Goal: Task Accomplishment & Management: Manage account settings

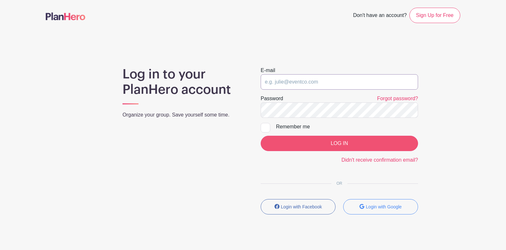
type input "[PERSON_NAME][EMAIL_ADDRESS][PERSON_NAME][DOMAIN_NAME]"
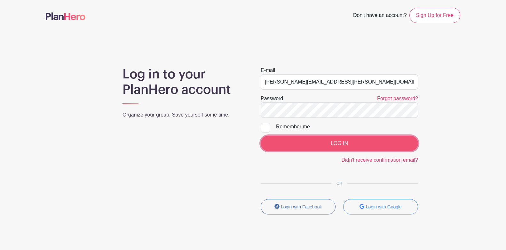
click at [305, 137] on input "LOG IN" at bounding box center [339, 143] width 157 height 15
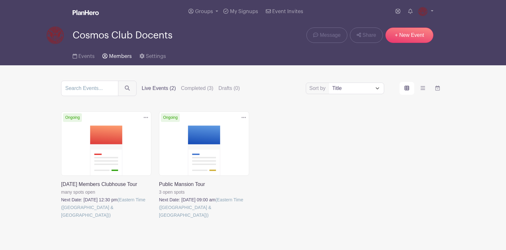
click at [116, 58] on span "Members" at bounding box center [120, 56] width 23 height 5
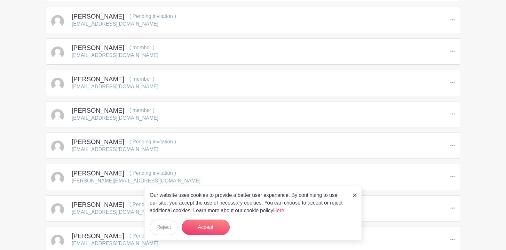
scroll to position [192, 0]
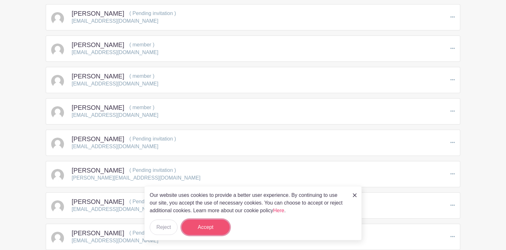
click at [213, 227] on button "Accept" at bounding box center [206, 227] width 48 height 15
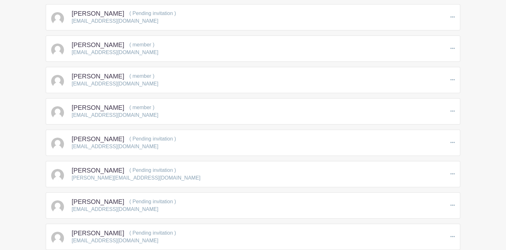
drag, startPoint x: 32, startPoint y: 157, endPoint x: 24, endPoint y: 161, distance: 9.6
click at [24, 161] on main "Groups All Groups Cosmos Club Docents Add New Group My Signups Event Invites My…" at bounding box center [253, 206] width 506 height 796
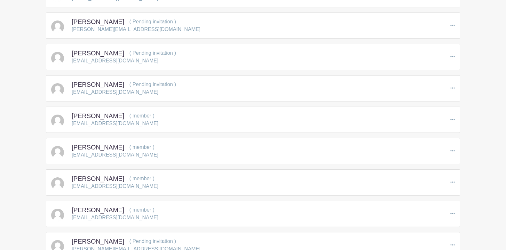
scroll to position [352, 0]
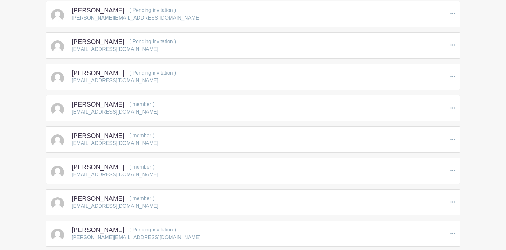
click at [25, 160] on main "Groups All Groups Cosmos Club Docents Add New Group My Signups Event Invites My…" at bounding box center [253, 46] width 506 height 796
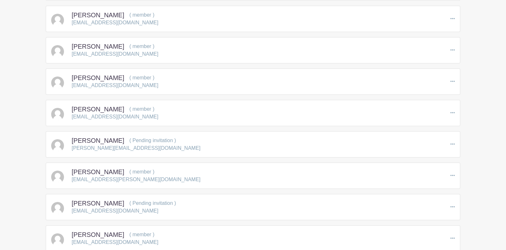
scroll to position [448, 0]
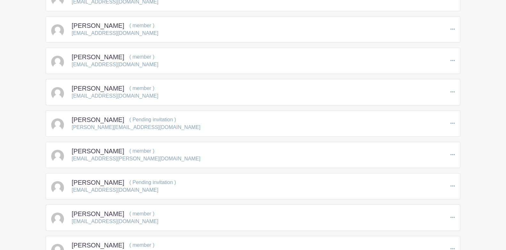
scroll to position [512, 0]
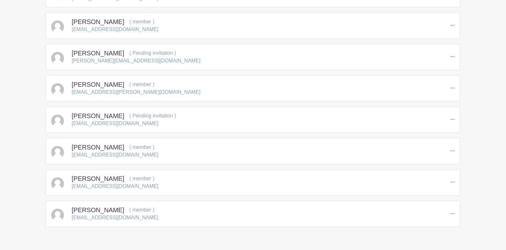
scroll to position [514, 0]
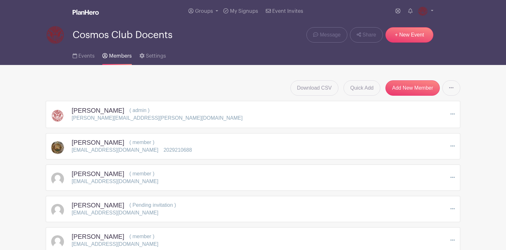
scroll to position [0, 0]
click at [94, 58] on ul "Events Members Settings" at bounding box center [119, 55] width 93 height 20
click at [87, 58] on span "Events" at bounding box center [86, 56] width 16 height 5
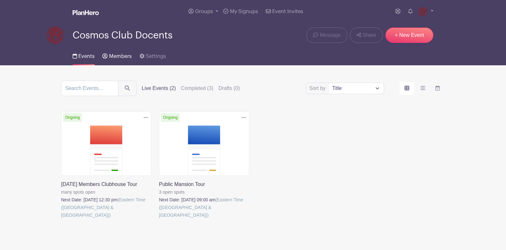
click at [115, 61] on link "Members" at bounding box center [116, 55] width 29 height 20
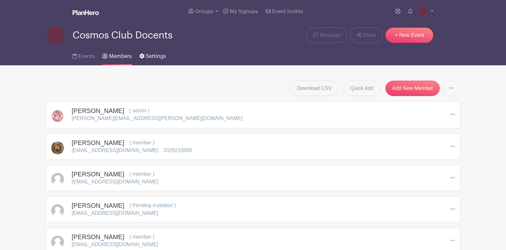
click at [153, 61] on link "Settings" at bounding box center [153, 55] width 27 height 20
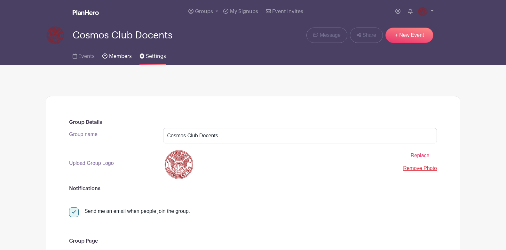
click at [110, 59] on link "Members" at bounding box center [116, 55] width 29 height 20
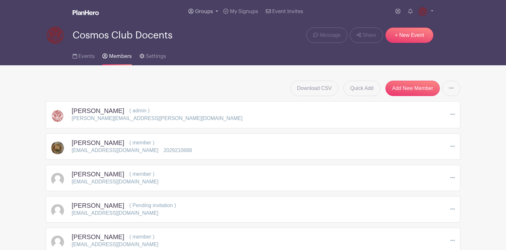
click at [210, 11] on span "Groups" at bounding box center [204, 11] width 18 height 5
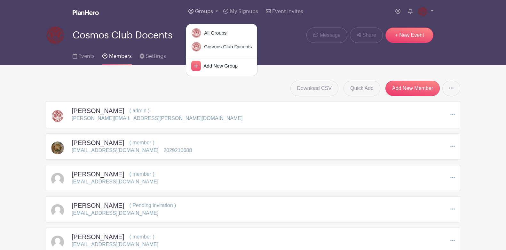
click at [210, 11] on span "Groups" at bounding box center [204, 11] width 18 height 5
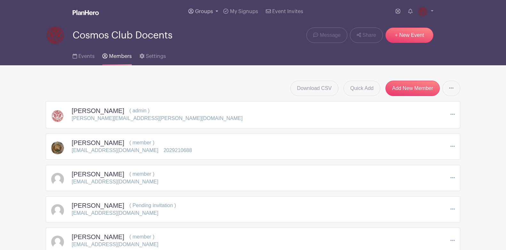
click at [210, 11] on span "Groups" at bounding box center [204, 11] width 18 height 5
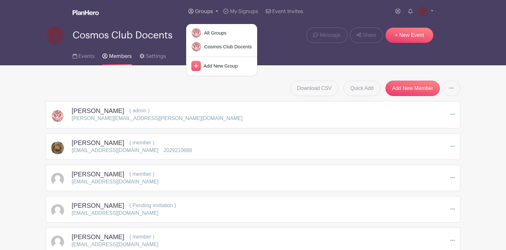
click at [210, 11] on span "Groups" at bounding box center [204, 11] width 18 height 5
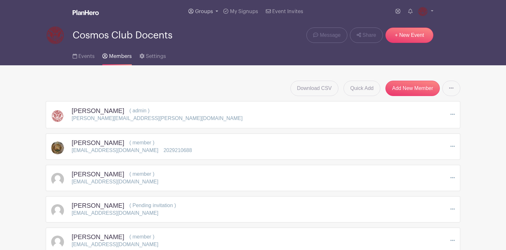
click at [210, 11] on span "Groups" at bounding box center [204, 11] width 18 height 5
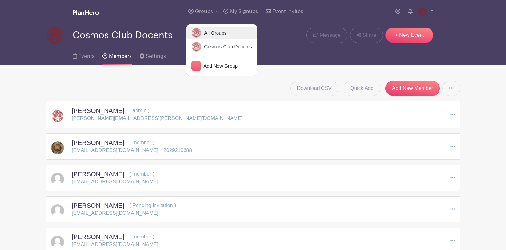
click at [213, 33] on span "All Groups" at bounding box center [214, 32] width 25 height 7
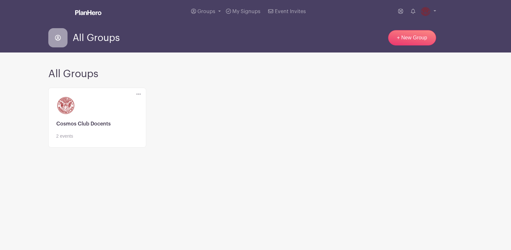
drag, startPoint x: 266, startPoint y: 146, endPoint x: 263, endPoint y: 141, distance: 4.7
click at [265, 145] on div "Delete Group Are you sure? This group has signups associated with it. All signu…" at bounding box center [255, 121] width 423 height 73
click at [98, 140] on link at bounding box center [97, 140] width 82 height 0
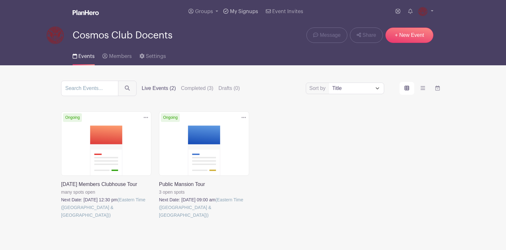
click at [242, 11] on span "My Signups" at bounding box center [244, 11] width 28 height 5
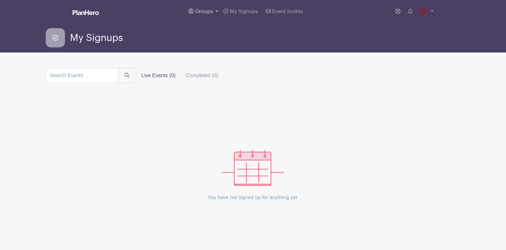
click at [208, 14] on span "Groups" at bounding box center [204, 11] width 18 height 5
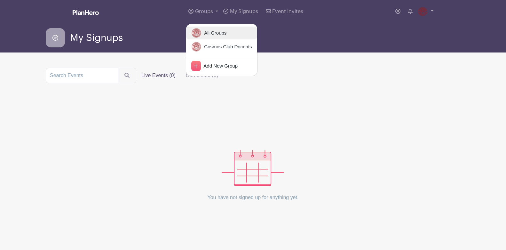
click at [211, 32] on span "All Groups" at bounding box center [214, 32] width 25 height 7
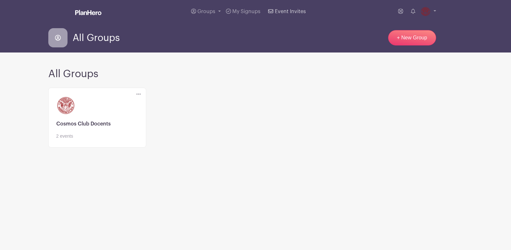
click at [289, 7] on link "Event Invites" at bounding box center [287, 11] width 43 height 23
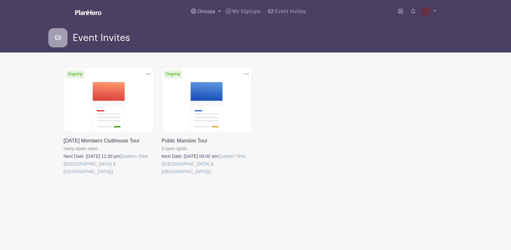
click at [214, 7] on link "Groups" at bounding box center [206, 11] width 35 height 23
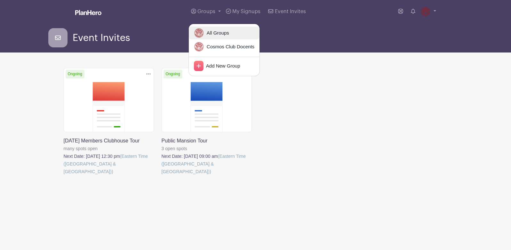
click at [214, 30] on span "All Groups" at bounding box center [216, 32] width 25 height 7
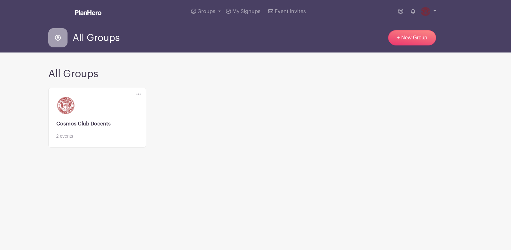
click at [367, 180] on main "Groups All Groups Cosmos Club Docents Add New Group My Signups Event Invites My…" at bounding box center [255, 99] width 511 height 198
click at [365, 172] on main "Groups All Groups Cosmos Club Docents Add New Group My Signups Event Invites My…" at bounding box center [255, 99] width 511 height 198
click at [260, 106] on div "Delete Group Are you sure? This group has signups associated with it. All signu…" at bounding box center [255, 121] width 423 height 73
click at [197, 11] on link "Groups" at bounding box center [206, 11] width 35 height 23
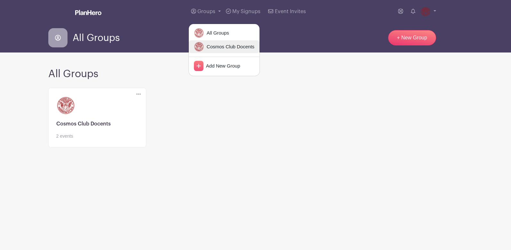
click at [207, 42] on link "Cosmos Club Docents" at bounding box center [224, 46] width 71 height 13
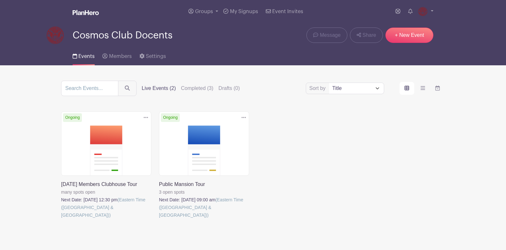
click at [412, 159] on div "Delete Event Are you sure? This event has signups associated with it. All signu…" at bounding box center [253, 173] width 392 height 125
click at [393, 12] on link at bounding box center [398, 11] width 10 height 13
click at [409, 190] on div "Delete Event Are you sure? This event has signups associated with it. All signu…" at bounding box center [253, 173] width 392 height 125
click at [480, 27] on nav "Groups All Groups Cosmos Club Docents Add New Group My Signups Event Invites My…" at bounding box center [253, 32] width 506 height 65
click at [210, 15] on link "Groups" at bounding box center [203, 11] width 35 height 23
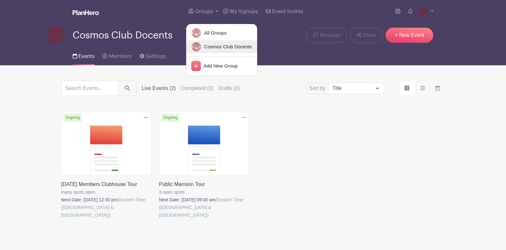
click at [243, 47] on span "Cosmos Club Docents" at bounding box center [227, 46] width 50 height 7
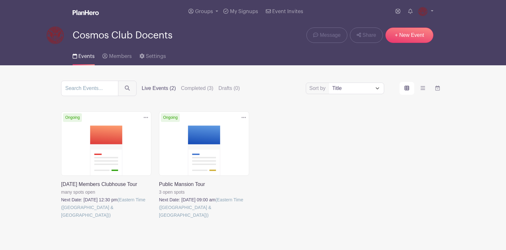
click at [465, 114] on main "Groups All Groups Cosmos Club Docents Add New Group My Signups Event Invites My…" at bounding box center [253, 138] width 506 height 277
click at [374, 139] on div "Delete Event Are you sure? This event has signups associated with it. All signu…" at bounding box center [253, 173] width 392 height 125
click at [432, 9] on link at bounding box center [426, 11] width 16 height 10
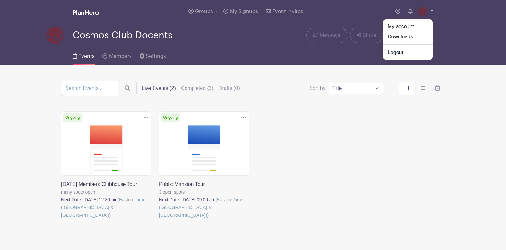
click at [432, 9] on link at bounding box center [426, 11] width 16 height 10
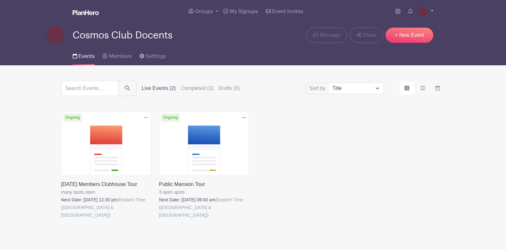
click at [429, 12] on link at bounding box center [426, 11] width 16 height 10
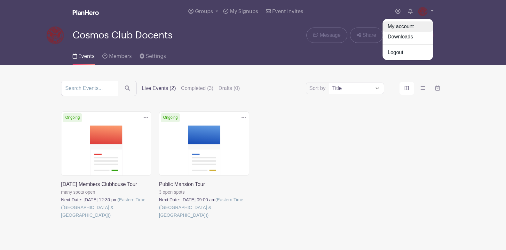
click at [388, 27] on link "My account" at bounding box center [408, 26] width 51 height 10
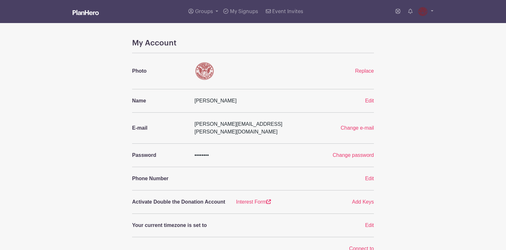
click at [456, 75] on div "My Account Photo Replace Name Lindsay Dupertuis Edit E-mail lindsay.dupertuis@g…" at bounding box center [253, 249] width 423 height 422
click at [456, 74] on div "My Account Photo Replace Name Lindsay Dupertuis Edit E-mail lindsay.dupertuis@g…" at bounding box center [253, 249] width 423 height 422
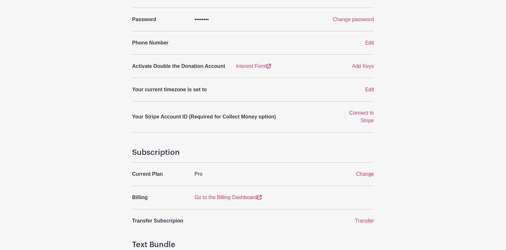
scroll to position [160, 0]
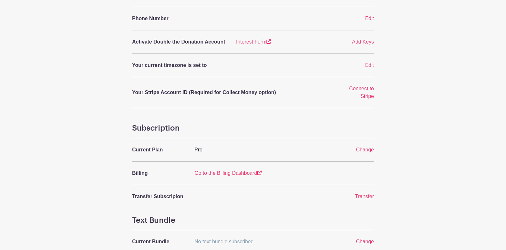
click at [456, 75] on div "My Account Photo Replace Name Lindsay Dupertuis Edit E-mail lindsay.dupertuis@g…" at bounding box center [253, 89] width 423 height 422
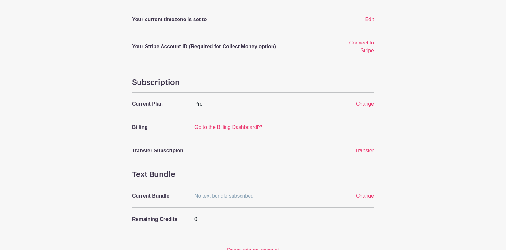
scroll to position [242, 0]
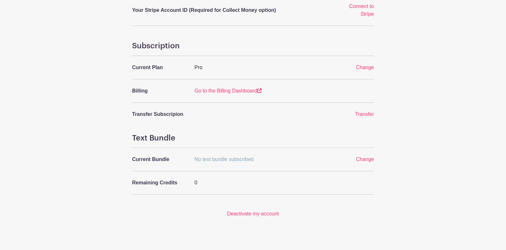
click at [454, 78] on div "My Account Photo Replace Name Lindsay Dupertuis Edit E-mail lindsay.dupertuis@g…" at bounding box center [253, 7] width 423 height 422
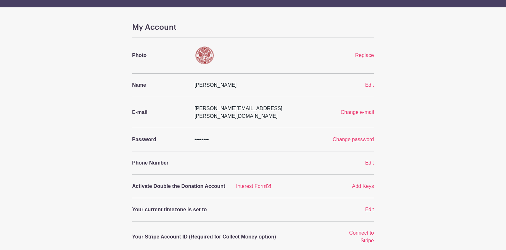
scroll to position [0, 0]
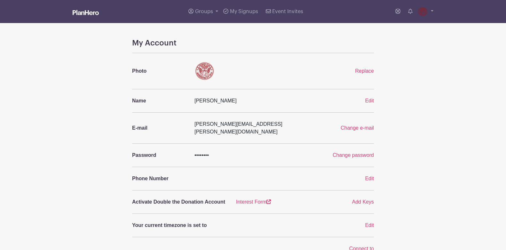
click at [454, 84] on div "My Account Photo Replace Name Lindsay Dupertuis Edit E-mail lindsay.dupertuis@g…" at bounding box center [253, 249] width 423 height 422
click at [451, 80] on div "My Account Photo Replace Name Lindsay Dupertuis Edit E-mail lindsay.dupertuis@g…" at bounding box center [253, 249] width 423 height 422
click at [367, 125] on span "Change e-mail" at bounding box center [357, 127] width 33 height 5
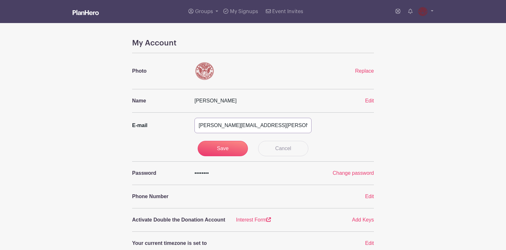
click at [310, 122] on input "[PERSON_NAME][EMAIL_ADDRESS][PERSON_NAME][DOMAIN_NAME]" at bounding box center [253, 125] width 117 height 15
type input "[EMAIL_ADDRESS][DOMAIN_NAME]"
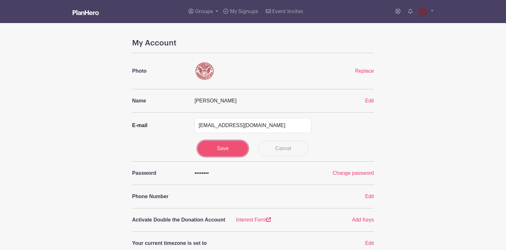
click at [230, 141] on input "Save" at bounding box center [223, 148] width 51 height 15
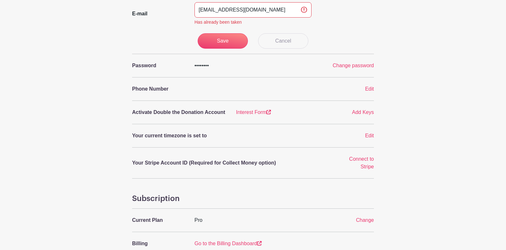
scroll to position [118, 0]
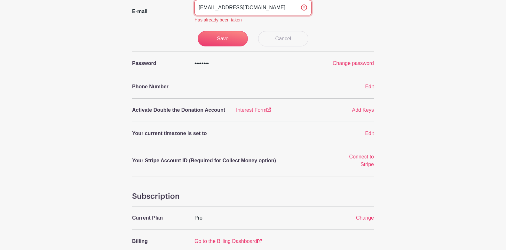
drag, startPoint x: 305, startPoint y: 8, endPoint x: 317, endPoint y: 17, distance: 14.7
click at [305, 8] on input "[EMAIL_ADDRESS][DOMAIN_NAME]" at bounding box center [253, 7] width 117 height 15
click at [433, 68] on div "My Account Photo Replace Name [PERSON_NAME] Edit E-mail [PERSON_NAME][EMAIL_ADD…" at bounding box center [253, 145] width 423 height 448
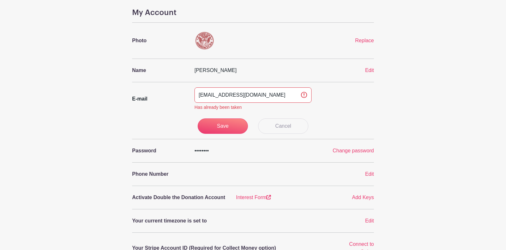
scroll to position [0, 0]
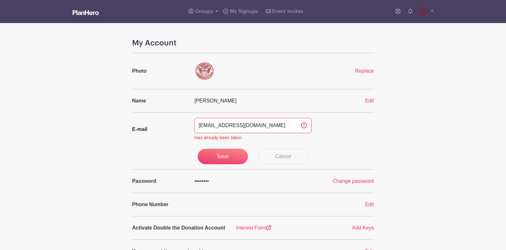
click at [88, 9] on link at bounding box center [86, 12] width 26 height 11
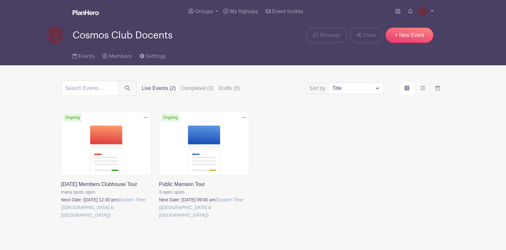
click at [426, 12] on img at bounding box center [423, 11] width 10 height 10
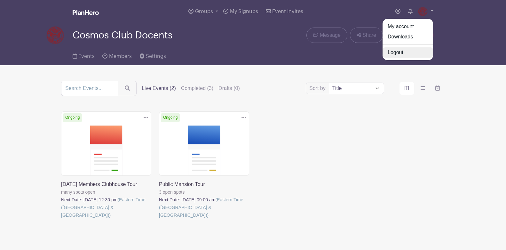
click at [403, 50] on link "Logout" at bounding box center [408, 52] width 51 height 10
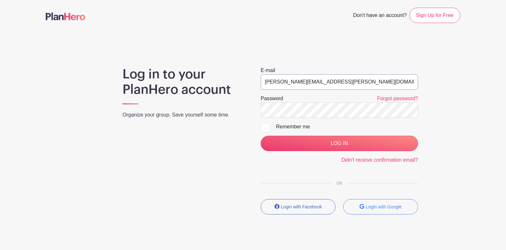
click at [311, 79] on input "Lindsay.Dupertuis@gmail.com" at bounding box center [339, 81] width 157 height 15
type input "[PERSON_NAME][EMAIL_ADDRESS][DOMAIN_NAME]"
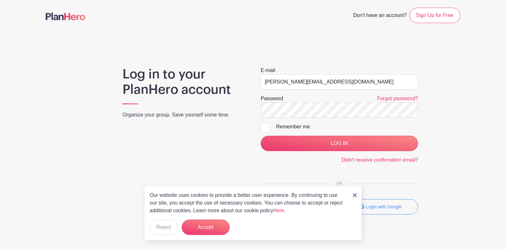
click at [355, 197] on img at bounding box center [355, 195] width 4 height 4
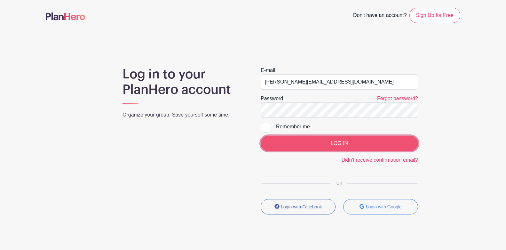
click at [352, 143] on input "LOG IN" at bounding box center [339, 143] width 157 height 15
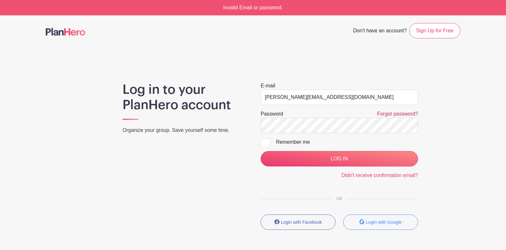
click at [390, 114] on link "Forgot password?" at bounding box center [397, 113] width 41 height 5
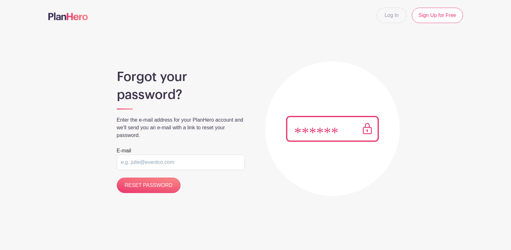
type input "[PERSON_NAME][EMAIL_ADDRESS][DOMAIN_NAME]"
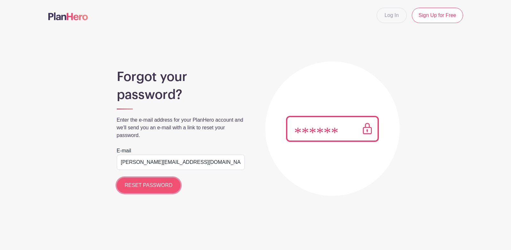
click at [164, 183] on input "RESET PASSWORD" at bounding box center [149, 185] width 64 height 15
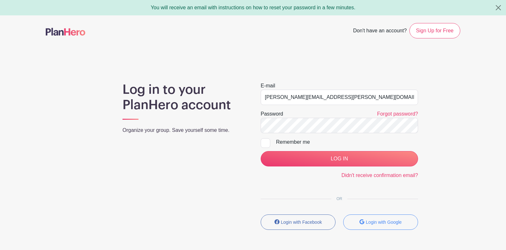
click at [191, 156] on div "Log in to your PlanHero account Organize your group. Save yourself some time." at bounding box center [184, 158] width 138 height 153
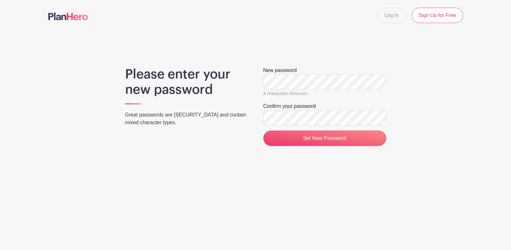
click at [428, 127] on div "Please enter your new password Great passwords are long and contain mixed chara…" at bounding box center [255, 109] width 415 height 85
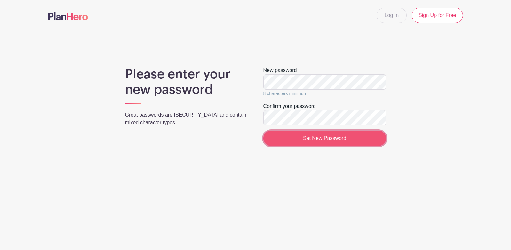
click at [346, 134] on input "Set New Password" at bounding box center [324, 138] width 123 height 15
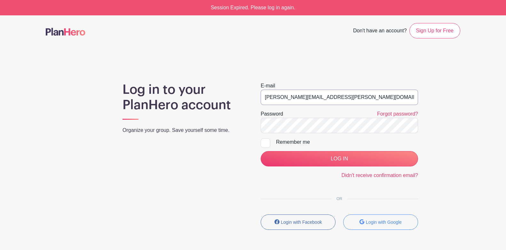
click at [342, 95] on input "[PERSON_NAME][EMAIL_ADDRESS][PERSON_NAME][DOMAIN_NAME]" at bounding box center [339, 97] width 157 height 15
type input "[PERSON_NAME][EMAIL_ADDRESS][DOMAIN_NAME]"
click at [206, 192] on div "Log in to your PlanHero account Organize your group. Save yourself some time." at bounding box center [184, 158] width 138 height 153
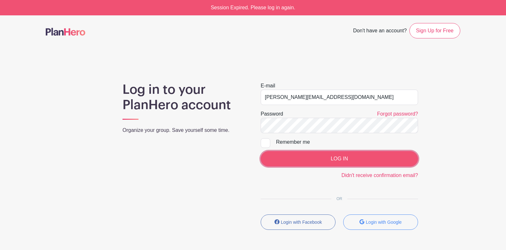
click at [358, 157] on input "LOG IN" at bounding box center [339, 158] width 157 height 15
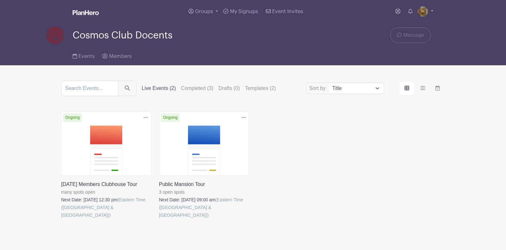
click at [351, 158] on div "Delete Event Are you sure? This event has signups associated with it. All signu…" at bounding box center [253, 173] width 392 height 125
click at [424, 12] on img at bounding box center [423, 11] width 10 height 10
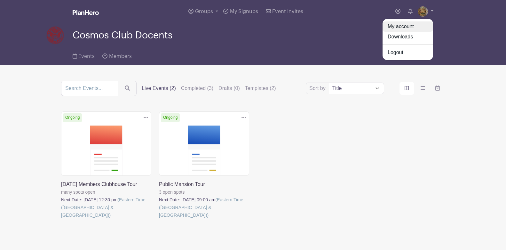
click at [414, 26] on link "My account" at bounding box center [408, 26] width 51 height 10
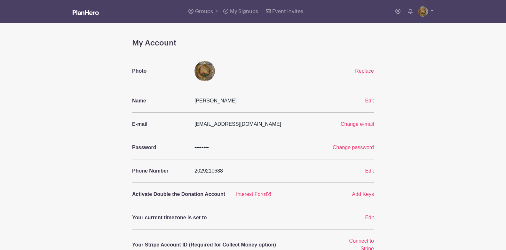
click at [431, 71] on div "My Account Photo Replace Name Lindsay Dupertuis Edit E-mail lindsay@cosmosclub.…" at bounding box center [253, 233] width 423 height 391
click at [432, 72] on div "My Account Photo Replace Name Lindsay Dupertuis Edit E-mail lindsay@cosmosclub.…" at bounding box center [253, 233] width 423 height 391
click at [432, 68] on div "My Account Photo Replace Name Lindsay Dupertuis Edit E-mail lindsay@cosmosclub.…" at bounding box center [253, 233] width 423 height 391
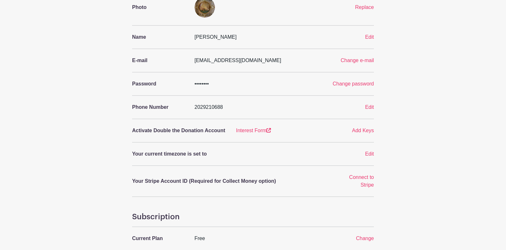
scroll to position [64, 0]
click at [432, 68] on div "My Account Photo Replace Name Lindsay Dupertuis Edit E-mail lindsay@cosmosclub.…" at bounding box center [253, 169] width 423 height 391
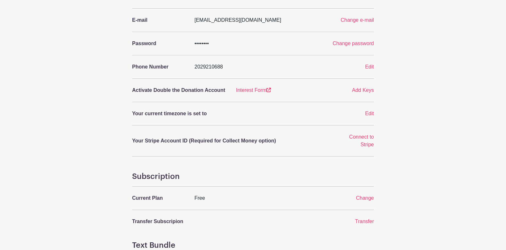
scroll to position [0, 0]
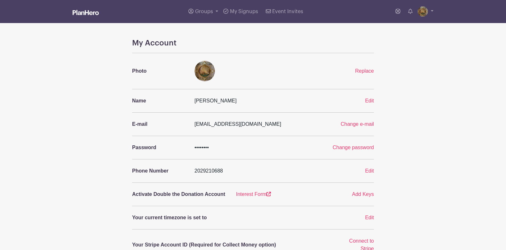
click at [410, 116] on div "My Account Photo Replace Name Lindsay Dupertuis Edit E-mail lindsay@cosmosclub.…" at bounding box center [253, 233] width 423 height 391
click at [433, 94] on div "My Account Photo Replace Name Lindsay Dupertuis Edit E-mail lindsay@cosmosclub.…" at bounding box center [253, 233] width 423 height 391
click at [195, 11] on link "Groups" at bounding box center [203, 11] width 35 height 23
click at [423, 84] on div "My Account Photo Replace Name Lindsay Dupertuis Edit E-mail lindsay@cosmosclub.…" at bounding box center [253, 233] width 423 height 391
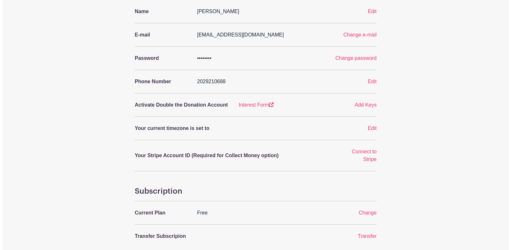
scroll to position [192, 0]
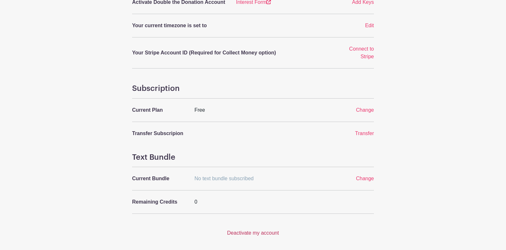
click at [261, 232] on link "Deactivate my account" at bounding box center [253, 232] width 52 height 5
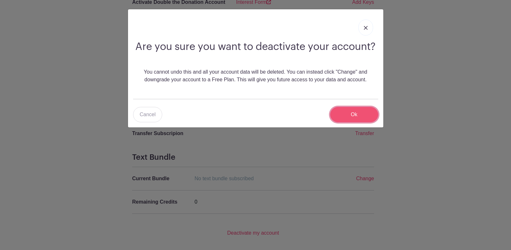
click at [360, 113] on input "Ok" at bounding box center [354, 114] width 48 height 15
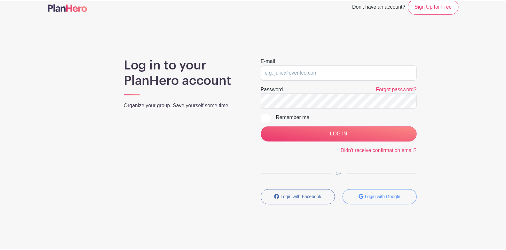
scroll to position [0, 0]
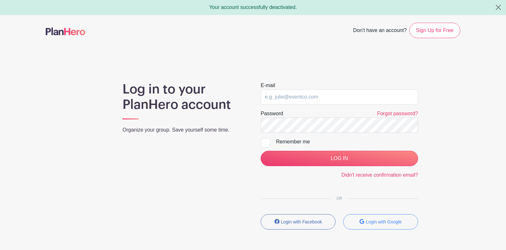
type input "Lindsay.Dupertuis@gmail.com"
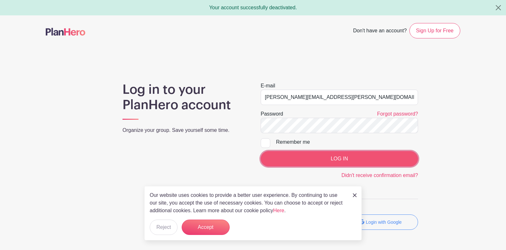
click at [351, 153] on input "LOG IN" at bounding box center [339, 158] width 157 height 15
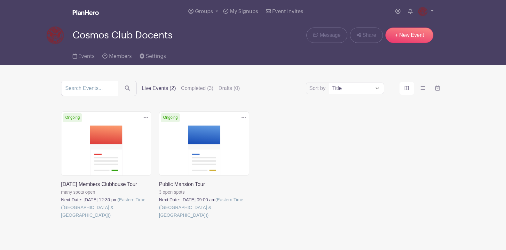
drag, startPoint x: 339, startPoint y: 183, endPoint x: 369, endPoint y: 96, distance: 91.5
click at [339, 181] on div "Delete Event Are you sure? This event has signups associated with it. All signu…" at bounding box center [253, 173] width 392 height 125
click at [427, 13] on img at bounding box center [423, 11] width 10 height 10
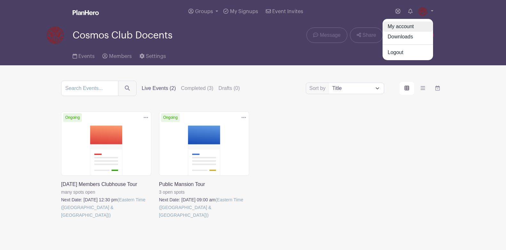
click at [403, 28] on link "My account" at bounding box center [408, 26] width 51 height 10
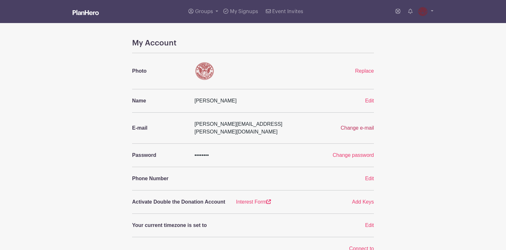
click at [363, 125] on span "Change e-mail" at bounding box center [357, 127] width 33 height 5
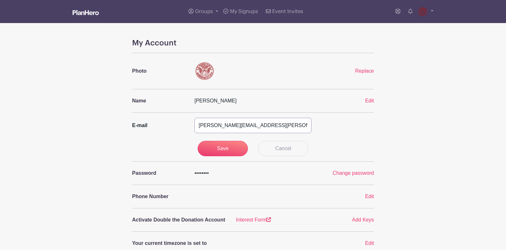
click at [236, 121] on input "[PERSON_NAME][EMAIL_ADDRESS][PERSON_NAME][DOMAIN_NAME]" at bounding box center [253, 125] width 117 height 15
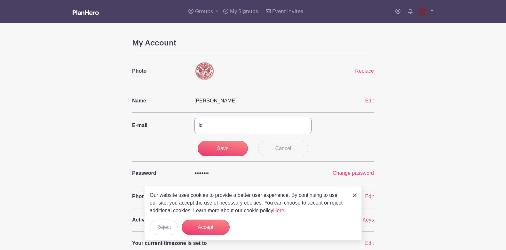
type input "l"
type input "[PERSON_NAME][EMAIL_ADDRESS][DOMAIN_NAME]"
click at [220, 150] on input "Save" at bounding box center [223, 148] width 51 height 15
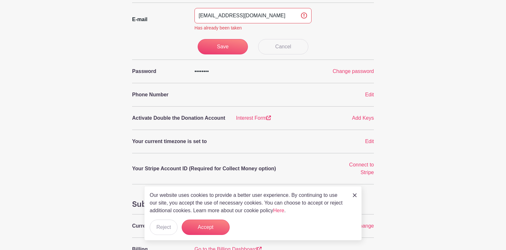
scroll to position [118, 0]
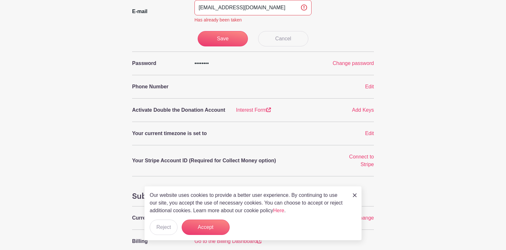
click at [436, 77] on div "My Account Photo Replace Name [PERSON_NAME] Edit E-mail [PERSON_NAME][EMAIL_ADD…" at bounding box center [253, 145] width 423 height 448
click at [306, 10] on input "[EMAIL_ADDRESS][DOMAIN_NAME]" at bounding box center [253, 7] width 117 height 15
drag, startPoint x: 441, startPoint y: 55, endPoint x: 338, endPoint y: 3, distance: 115.0
click at [440, 55] on div "My Account Photo Replace Name [PERSON_NAME] Edit E-mail [PERSON_NAME][EMAIL_ADD…" at bounding box center [253, 145] width 423 height 448
